Goal: Task Accomplishment & Management: Manage account settings

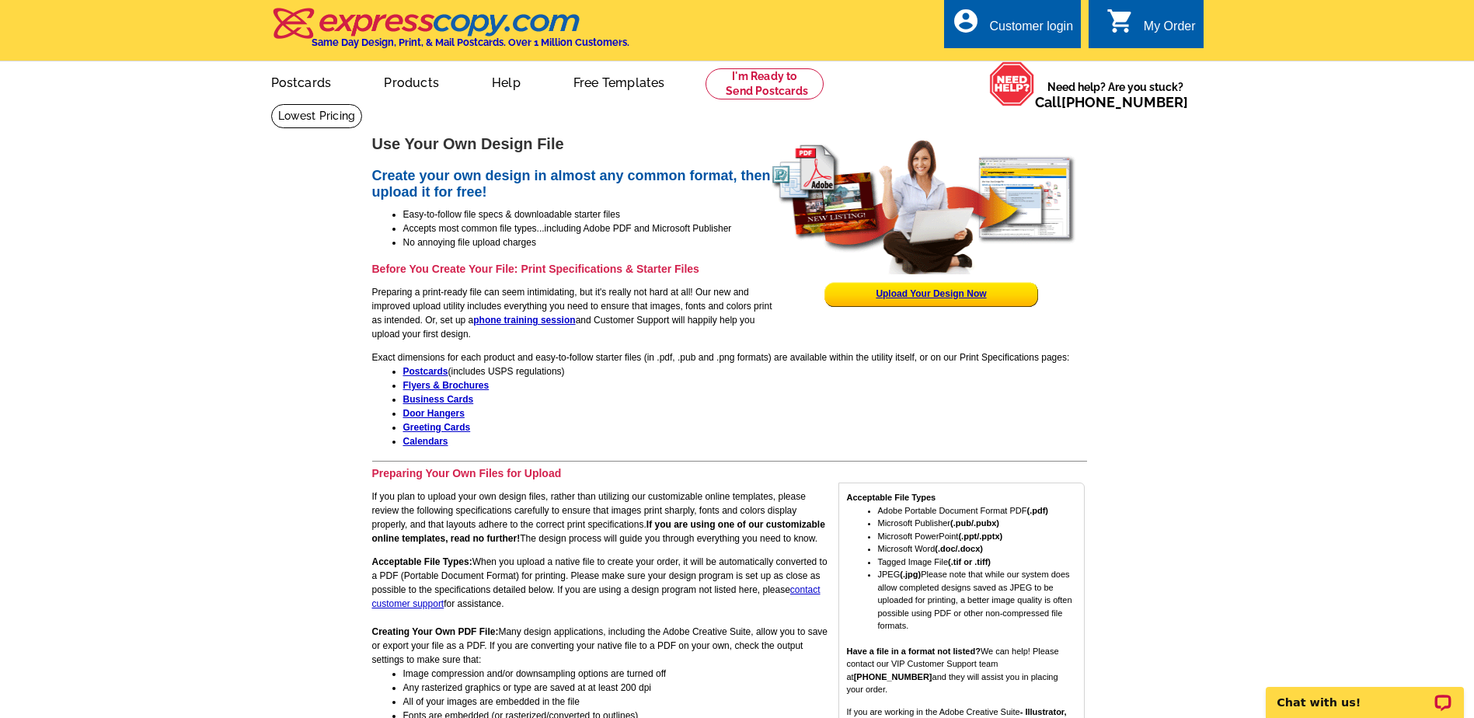
click at [1041, 27] on div "Customer login" at bounding box center [1031, 30] width 84 height 22
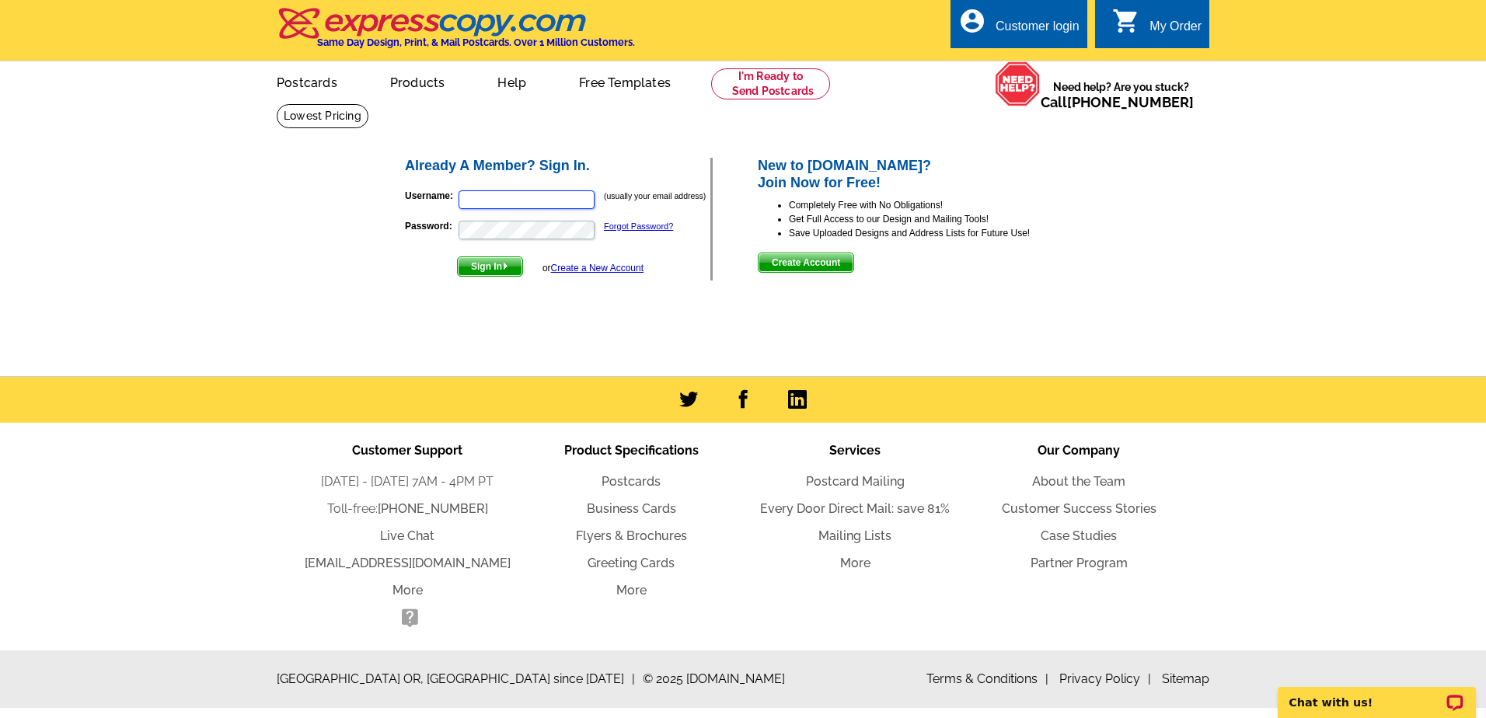
type input "[EMAIL_ADDRESS][DOMAIN_NAME]"
click at [484, 266] on span "Sign In" at bounding box center [490, 266] width 64 height 19
